Goal: Information Seeking & Learning: Learn about a topic

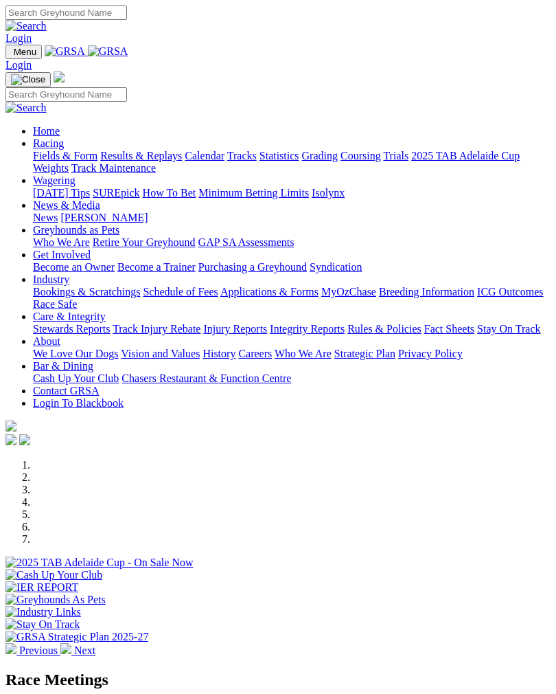
scroll to position [230, 0]
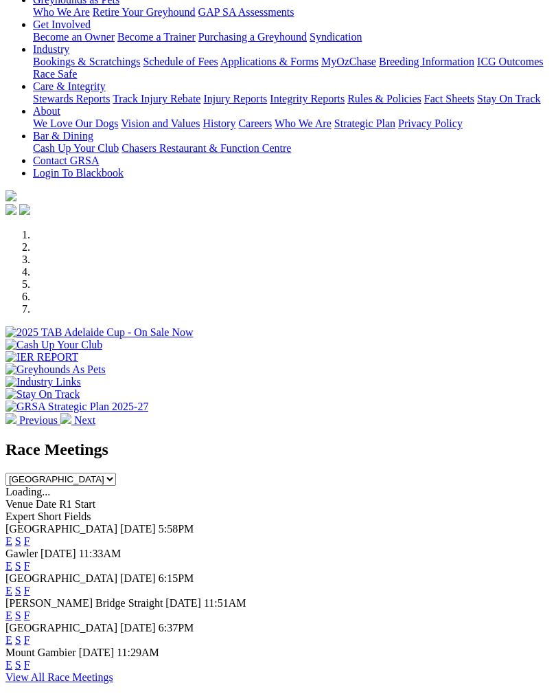
click at [30, 535] on link "F" at bounding box center [27, 541] width 6 height 12
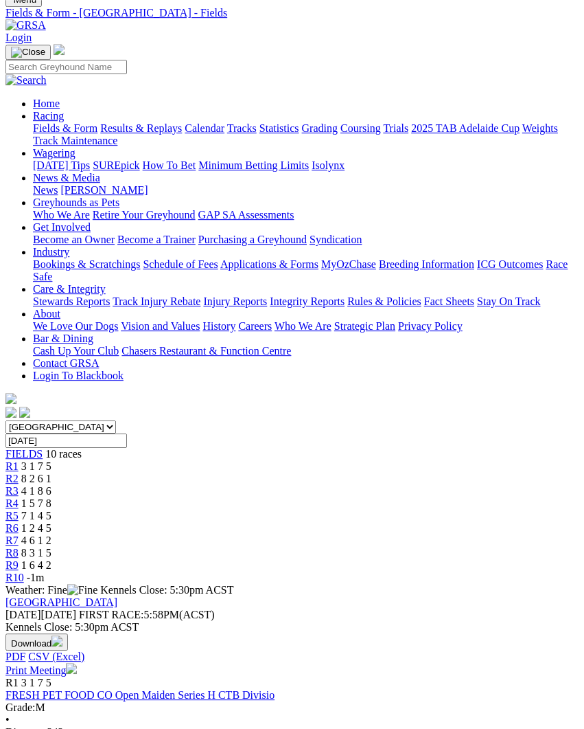
scroll to position [51, 0]
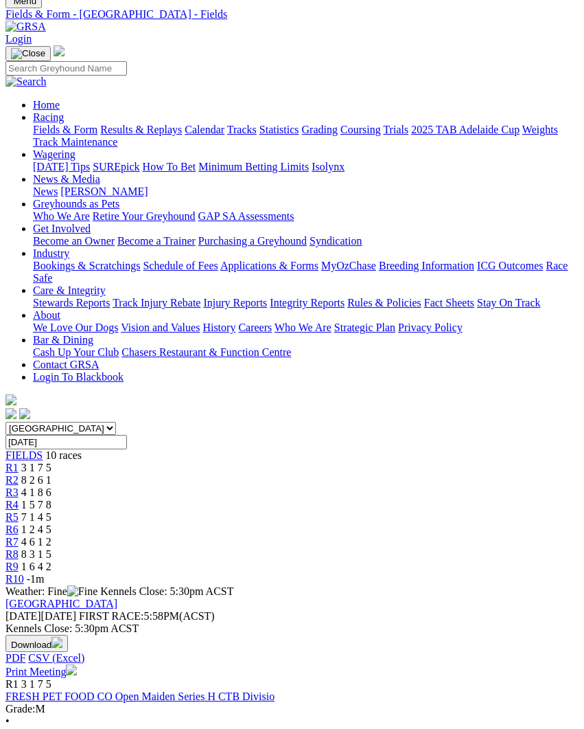
click at [52, 548] on span "8 3 1 5" at bounding box center [36, 554] width 30 height 12
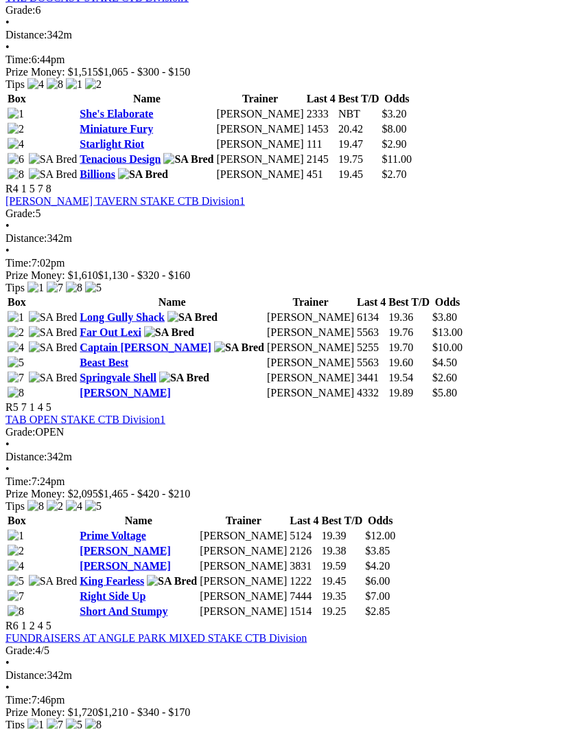
scroll to position [1117, 0]
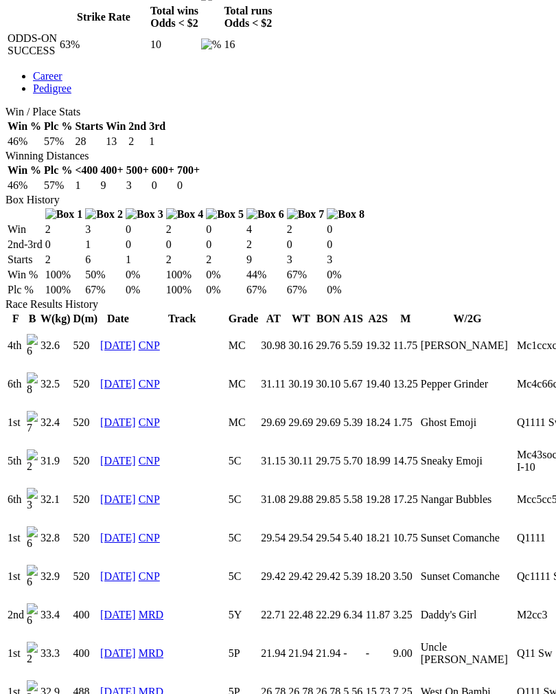
scroll to position [720, 0]
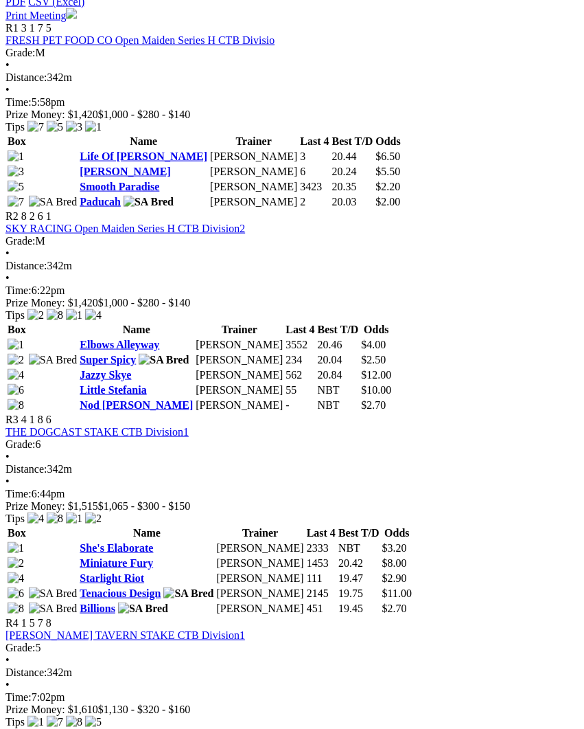
scroll to position [699, 0]
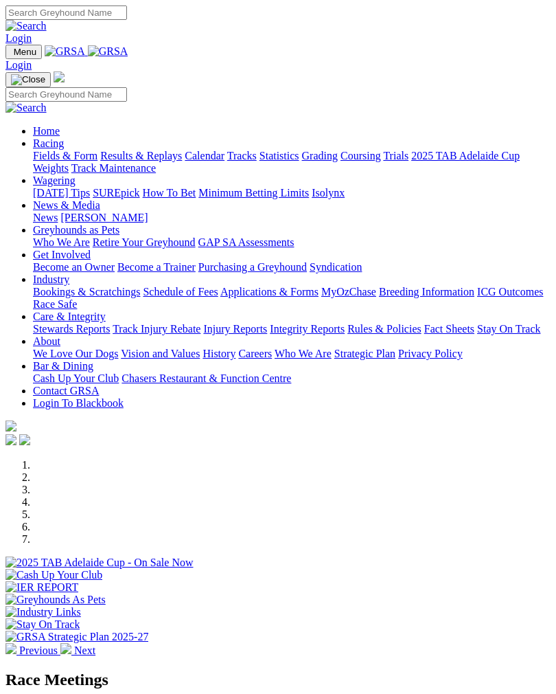
scroll to position [230, 0]
